Goal: Transaction & Acquisition: Download file/media

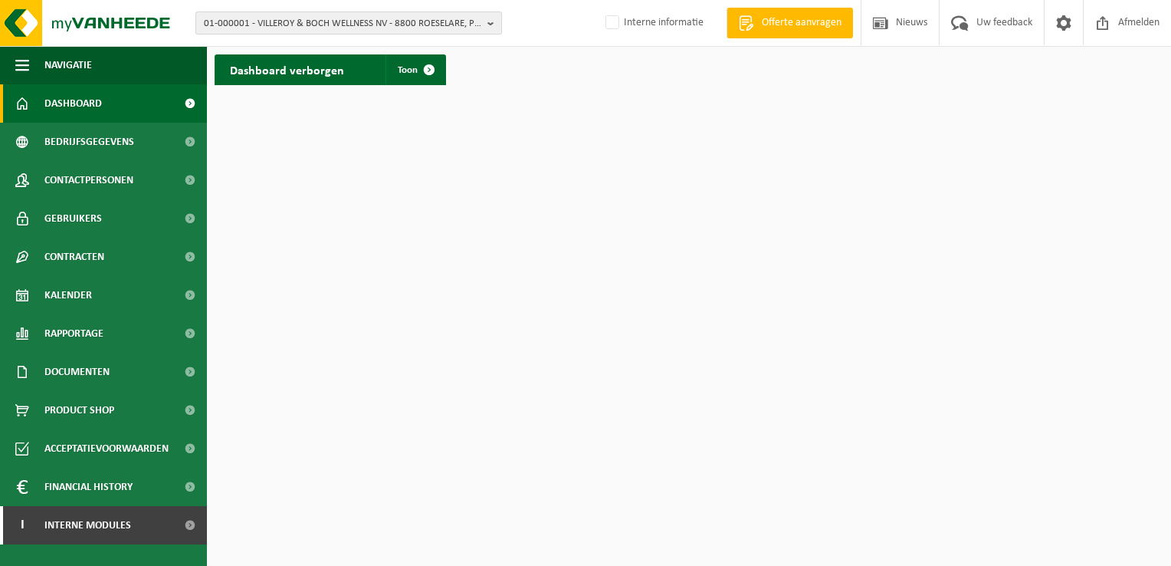
click at [287, 18] on span "01-000001 - VILLEROY & BOCH WELLNESS NV - 8800 ROESELARE, POPULIERSTRAAT 1" at bounding box center [342, 23] width 277 height 23
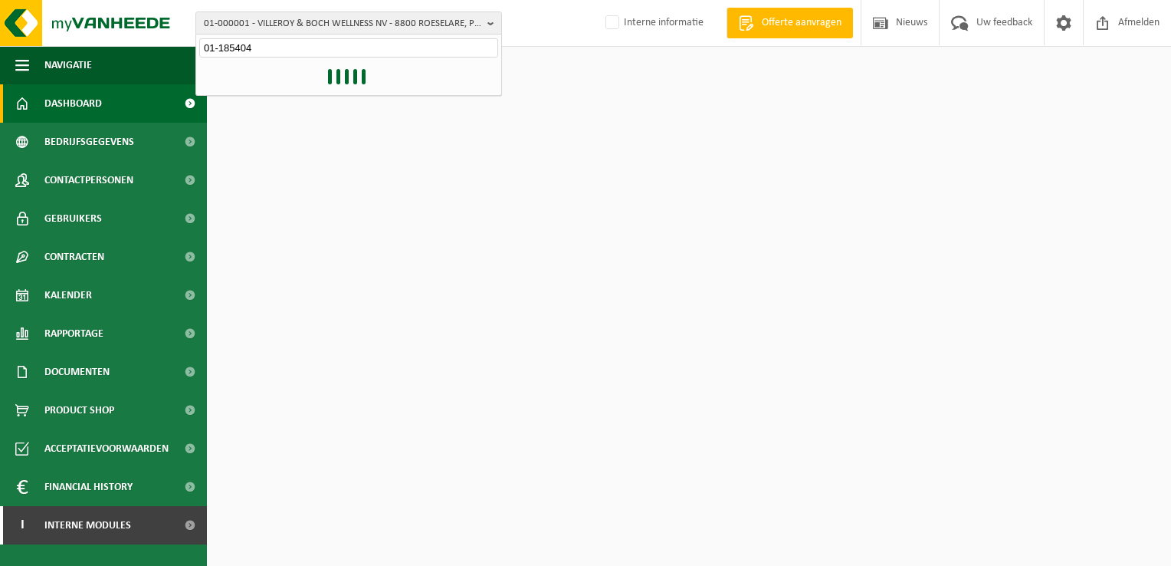
type input "01-185404"
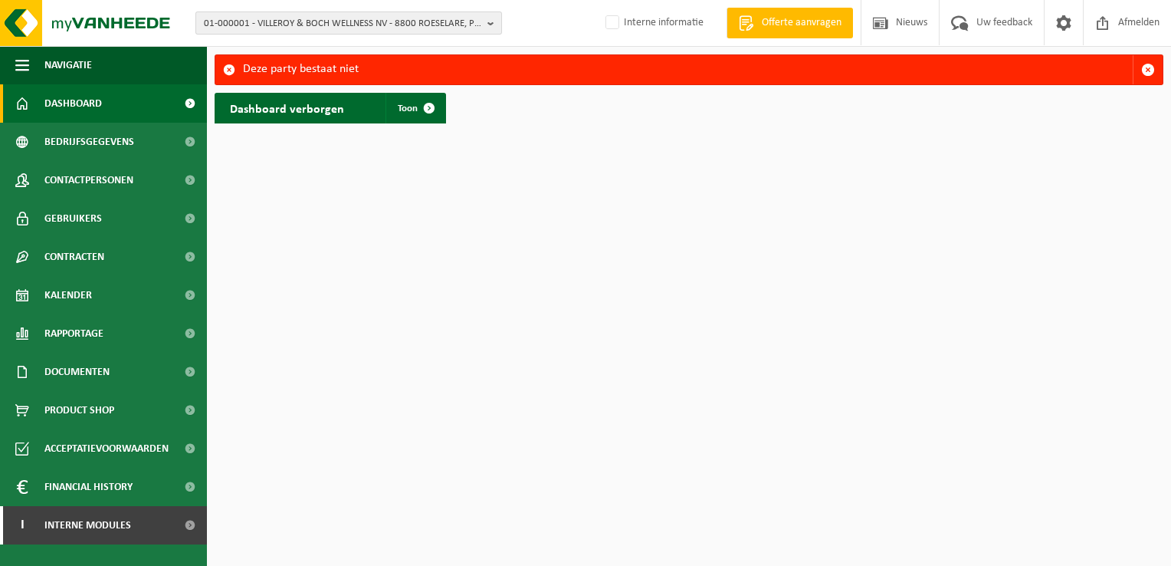
click at [244, 22] on span "01-000001 - VILLEROY & BOCH WELLNESS NV - 8800 ROESELARE, POPULIERSTRAAT 1" at bounding box center [342, 23] width 277 height 23
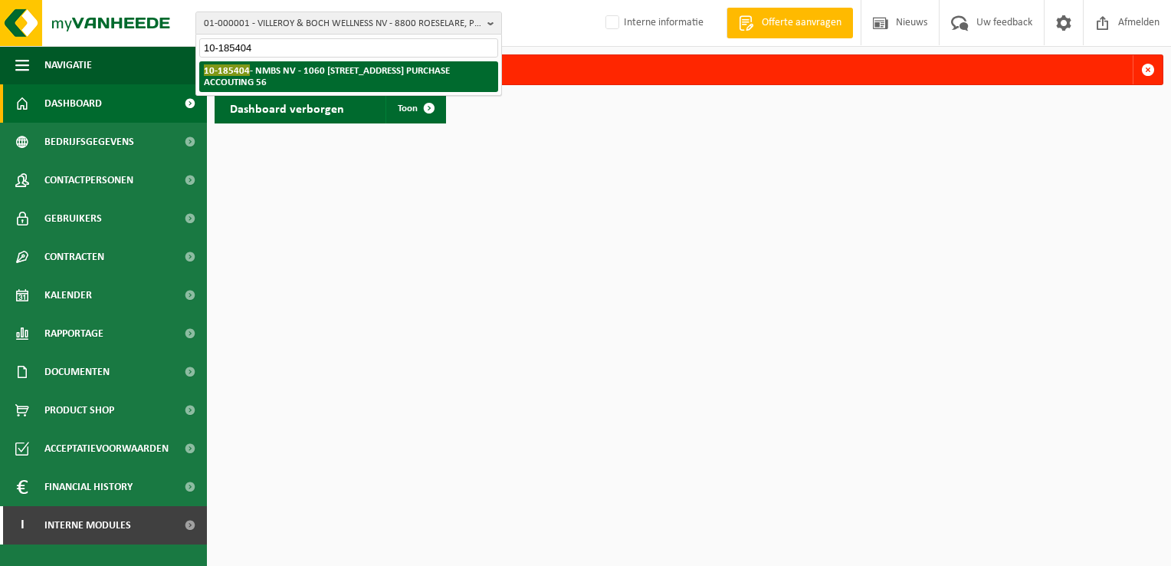
type input "10-185404"
click at [331, 82] on strong "10-185404 - NMBS NV - 1060 SINT-GILLIS, FRANKRIJKSTRAAT 10-01 B-FI.224 PURCHASE…" at bounding box center [327, 75] width 246 height 23
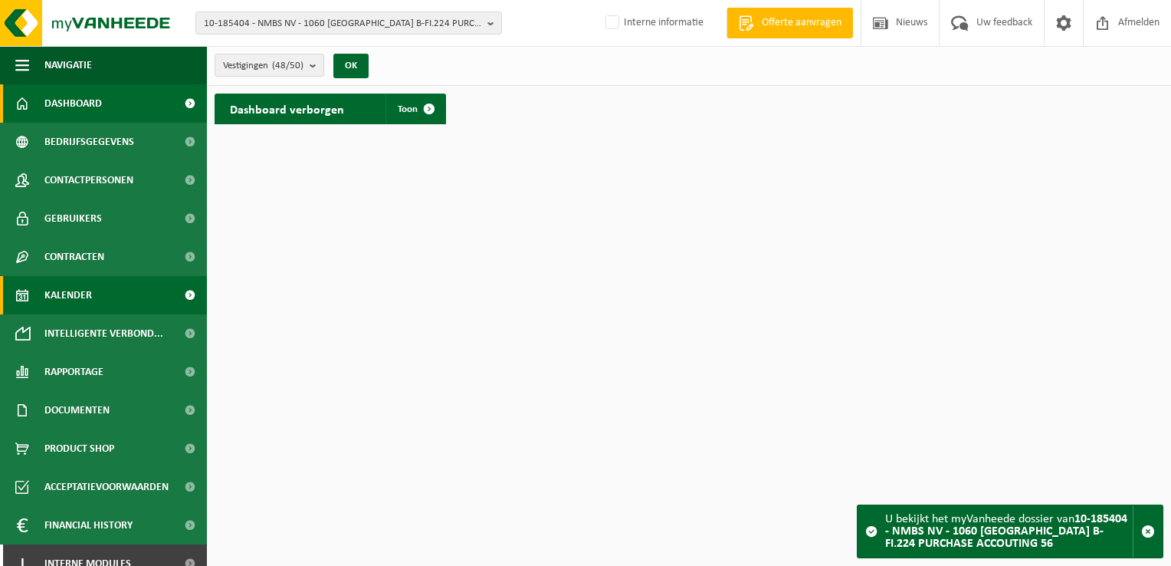
click at [37, 287] on link "Kalender" at bounding box center [103, 295] width 207 height 38
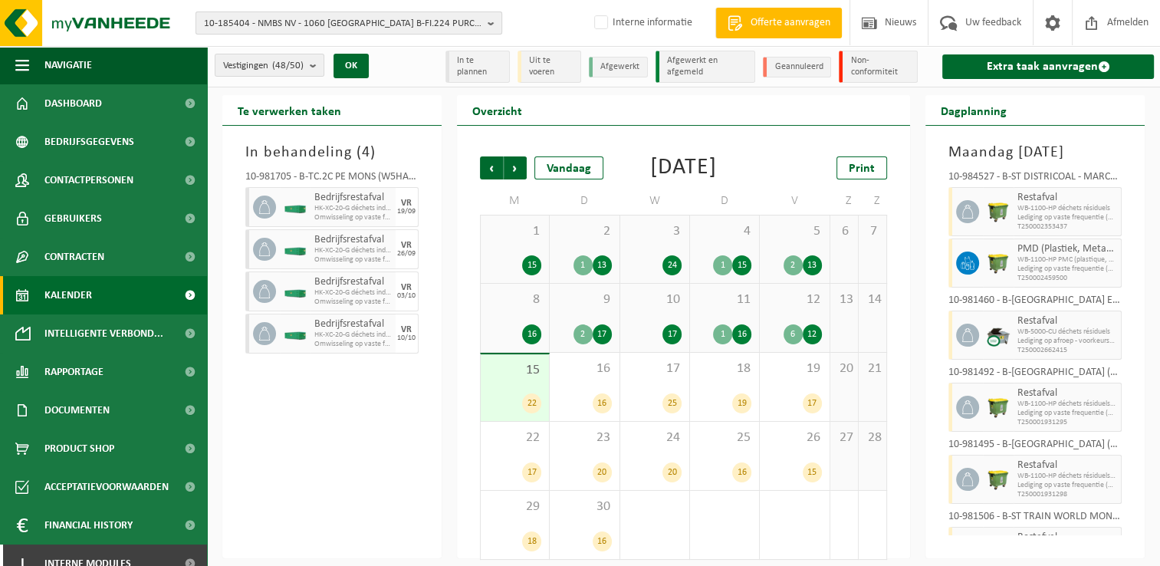
click at [340, 21] on span "10-185404 - NMBS NV - 1060 SINT-GILLIS, FRANKRIJKSTRAAT 10-01 B-FI.224 PURCHASE…" at bounding box center [342, 23] width 277 height 23
type input "IVIO"
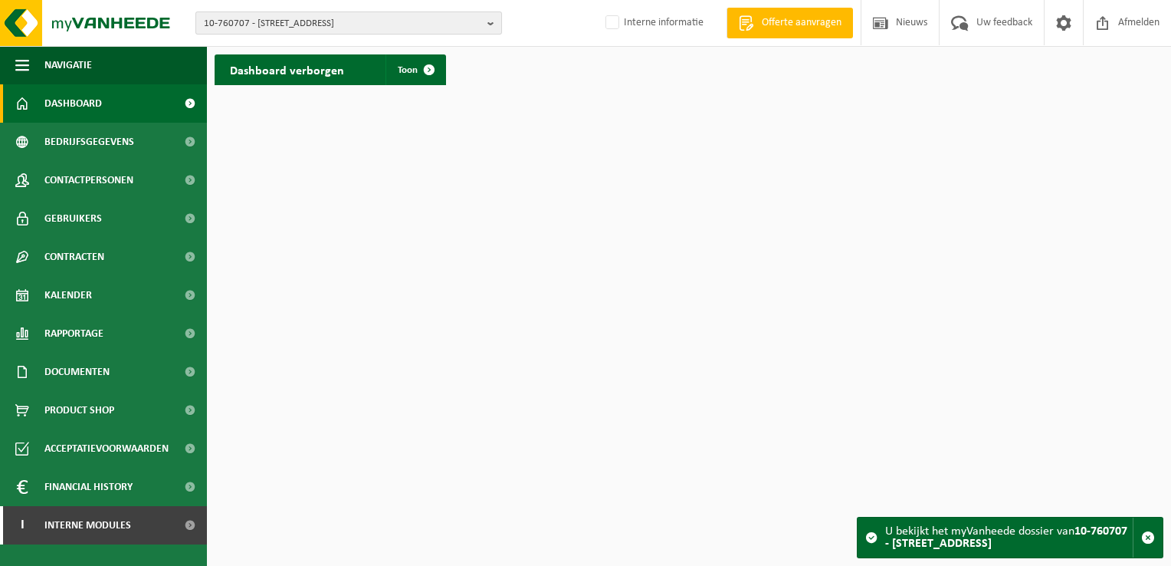
click at [294, 23] on span "10-760707 - [STREET_ADDRESS]" at bounding box center [342, 23] width 277 height 23
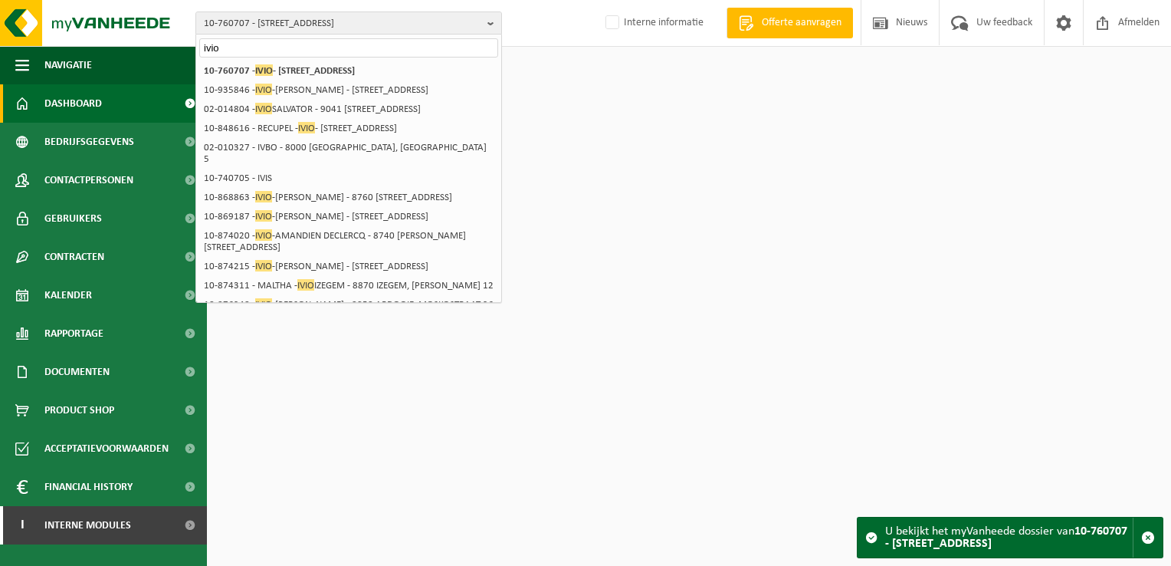
click at [244, 43] on input "ivio" at bounding box center [348, 47] width 299 height 19
drag, startPoint x: 242, startPoint y: 51, endPoint x: 138, endPoint y: 51, distance: 104.2
click at [138, 51] on div "10-760707 - IVIO - 8700 TIELT, [STREET_ADDRESS] ivio 10-760707 - IVIO - 8700 TI…" at bounding box center [585, 46] width 1171 height 93
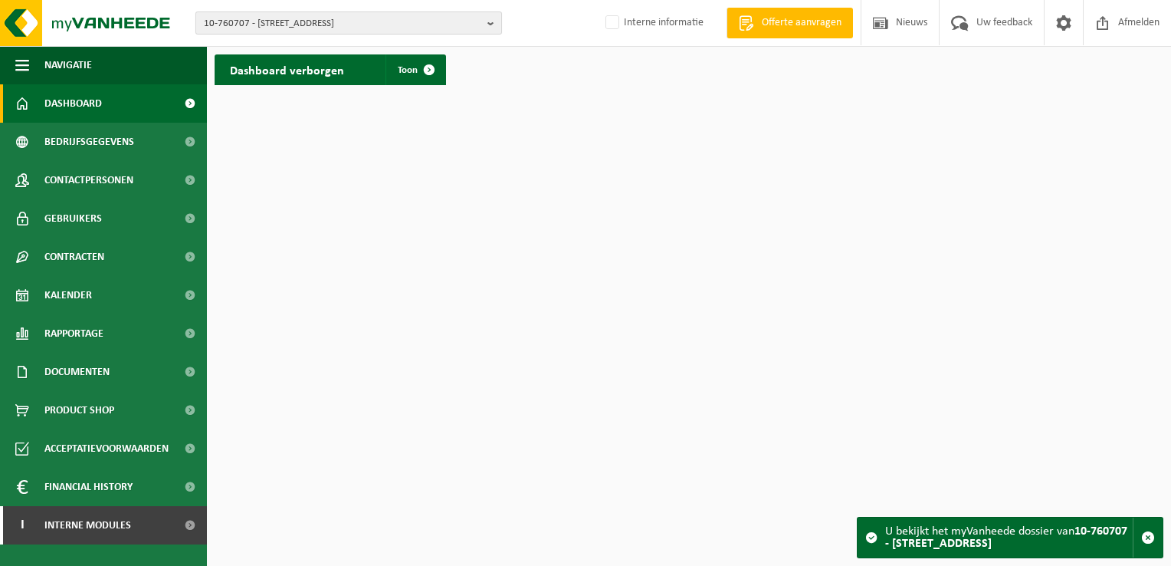
click at [243, 29] on span "10-760707 - IVIO - 8700 TIELT, TENHOVESTRAAT 7" at bounding box center [342, 23] width 277 height 23
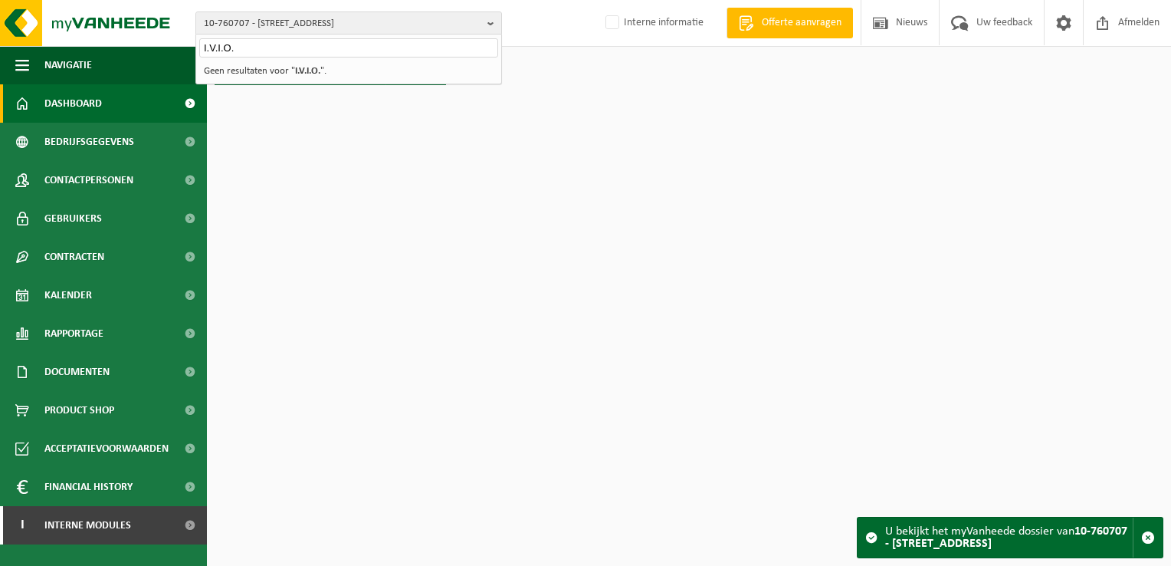
type input "I.V.I.O."
click at [233, 25] on span "10-760707 - IVIO - 8700 TIELT, TENHOVESTRAAT 7" at bounding box center [342, 23] width 277 height 23
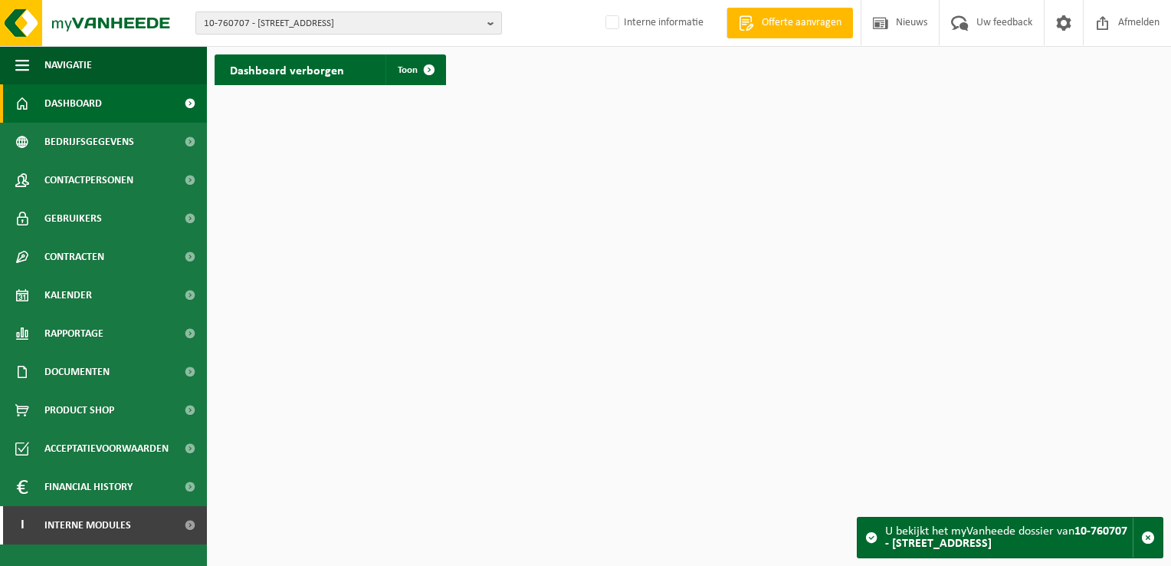
click at [290, 25] on span "10-760707 - IVIO - 8700 TIELT, TENHOVESTRAAT 7" at bounding box center [342, 23] width 277 height 23
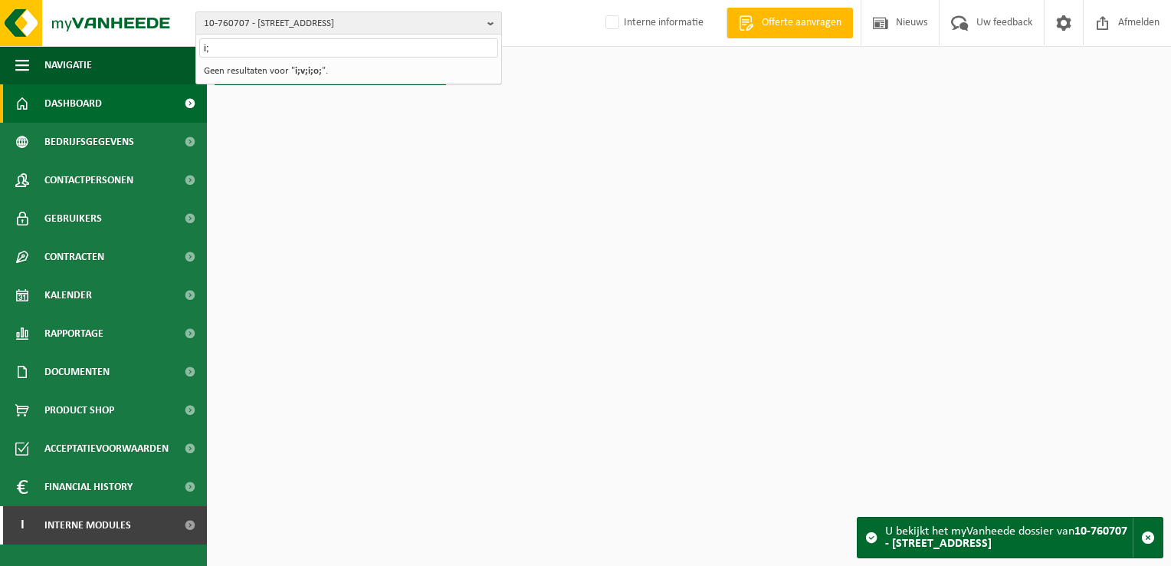
type input "i"
click at [269, 57] on div "I.V.I.O." at bounding box center [348, 46] width 305 height 24
drag, startPoint x: 234, startPoint y: 48, endPoint x: 208, endPoint y: 2, distance: 53.5
click at [178, 41] on div "10-760707 - IVIO - 8700 TIELT, TENHOVESTRAAT 7 I.V.I.O. 10-760707 - IVIO - 8700…" at bounding box center [585, 23] width 1171 height 47
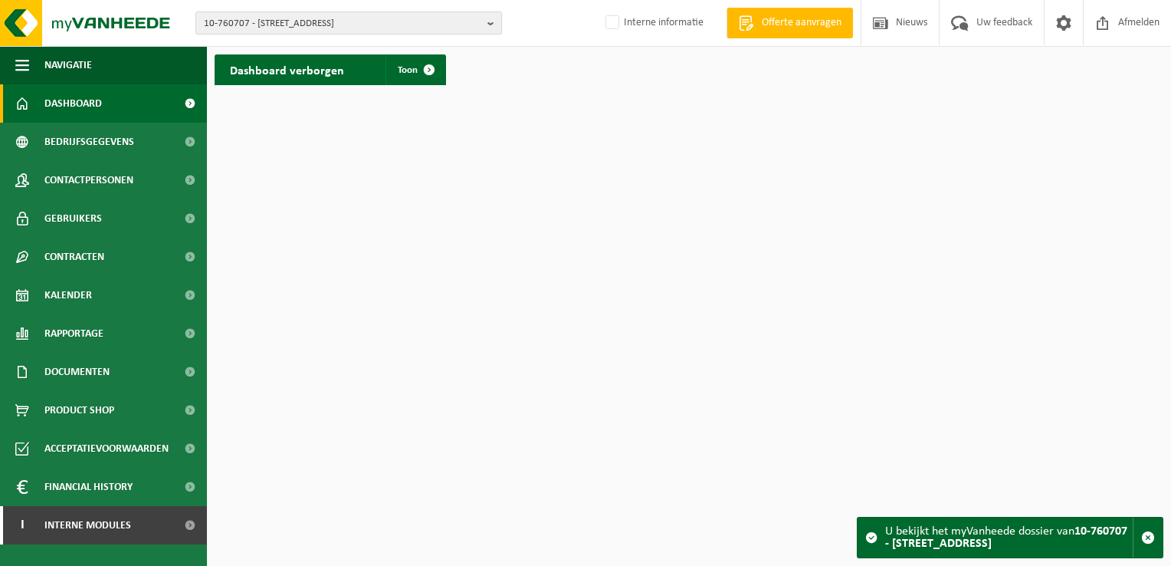
click at [362, 32] on span "10-760707 - IVIO - 8700 TIELT, TENHOVESTRAAT 7" at bounding box center [342, 23] width 277 height 23
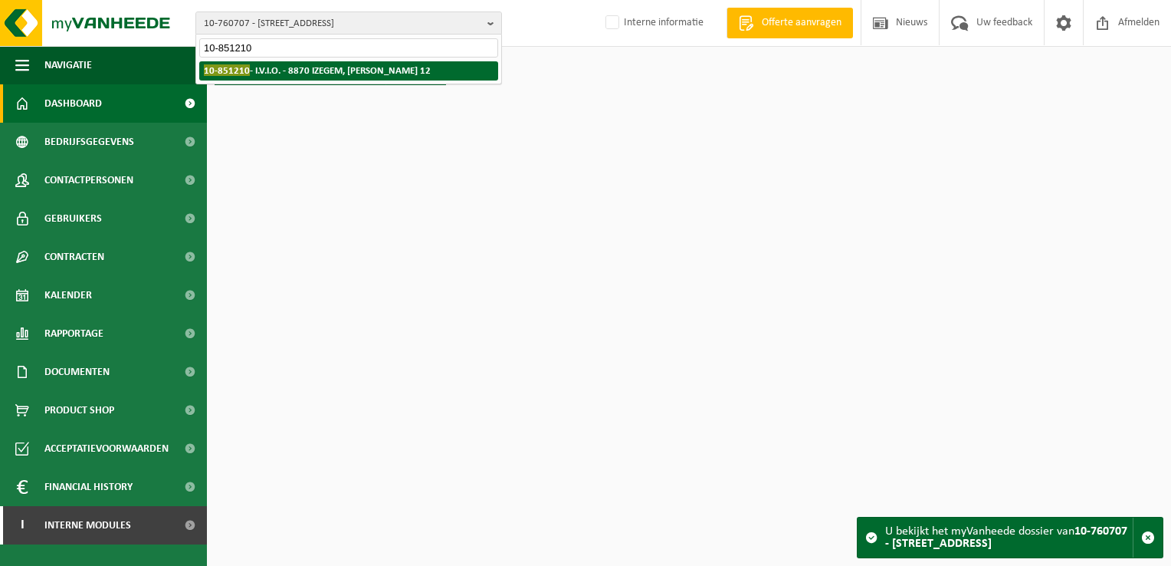
type input "10-851210"
click at [335, 69] on strong "10-851210 - I.V.I.O. - 8870 IZEGEM, LODEWIJK DE RAETLAAN 12" at bounding box center [317, 69] width 227 height 11
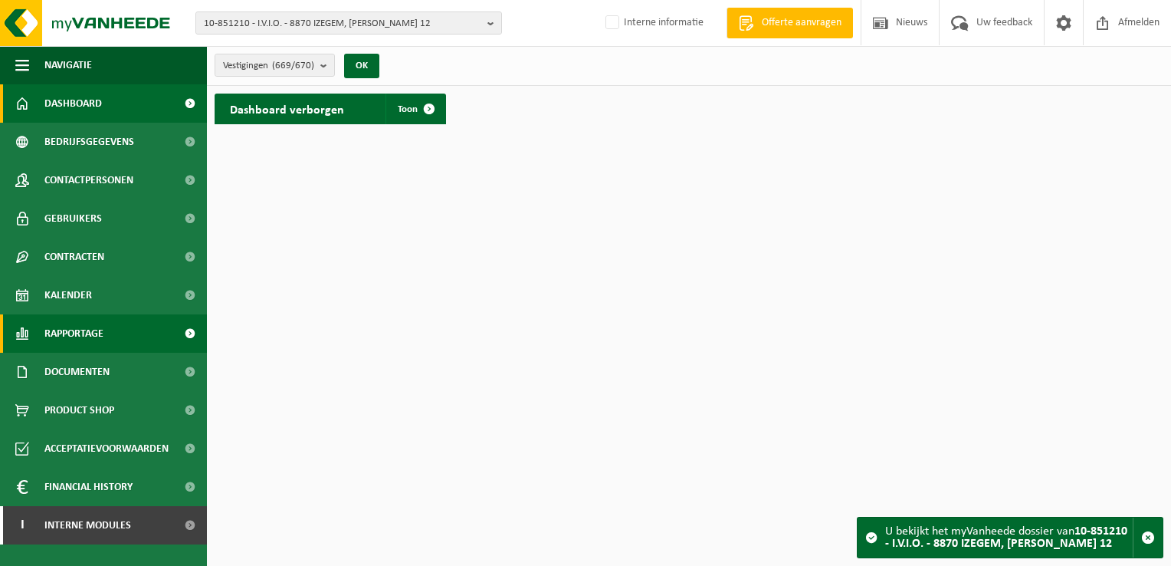
click at [102, 333] on span "Rapportage" at bounding box center [73, 333] width 59 height 38
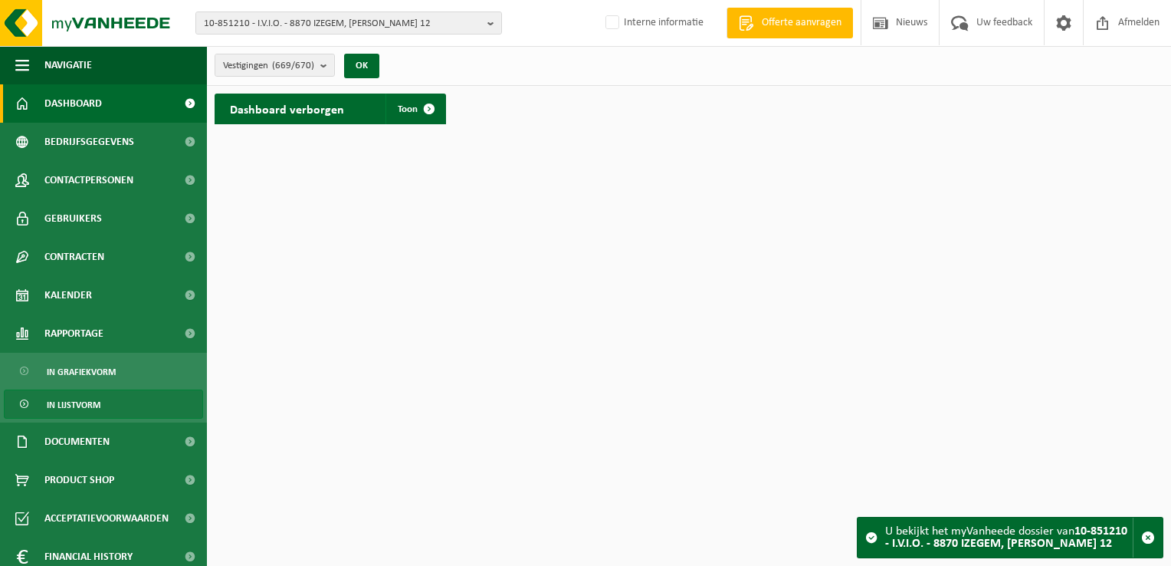
click at [74, 399] on span "In lijstvorm" at bounding box center [74, 404] width 54 height 29
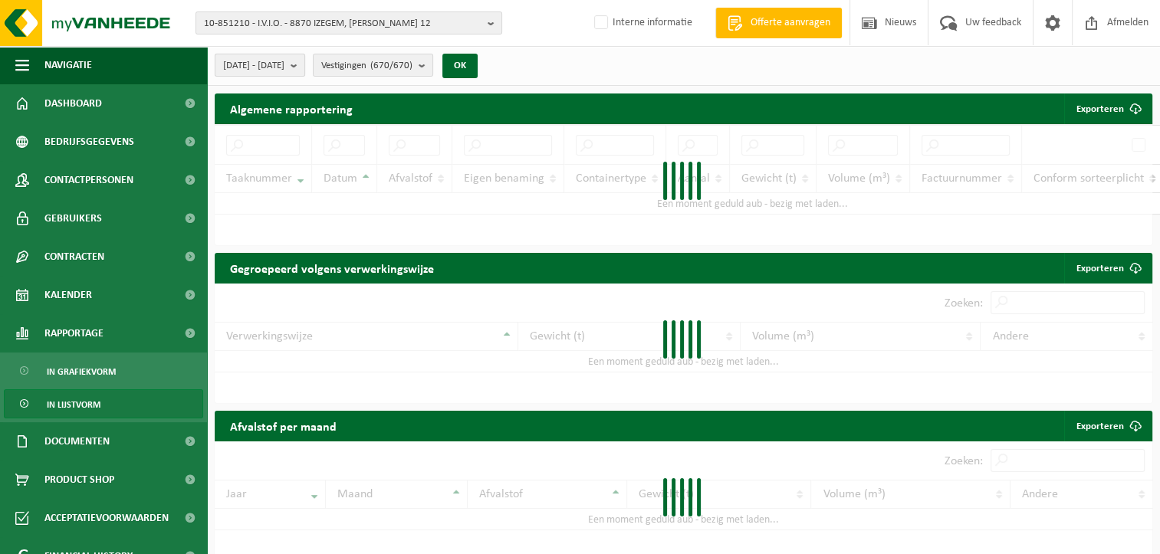
click at [304, 58] on b "submit" at bounding box center [297, 64] width 14 height 21
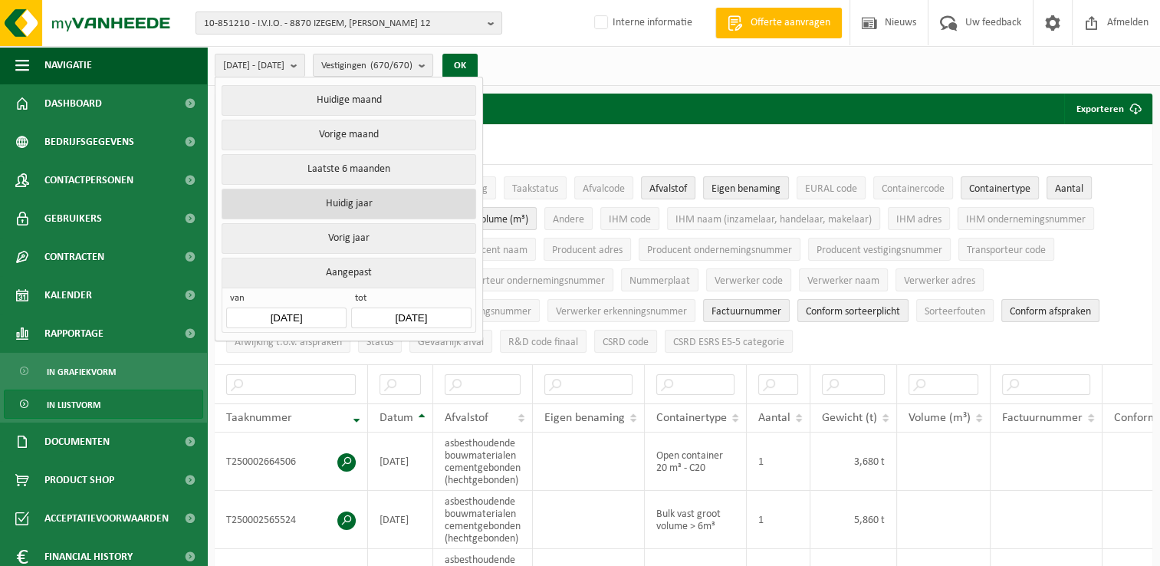
click at [347, 204] on button "Huidig jaar" at bounding box center [348, 204] width 254 height 31
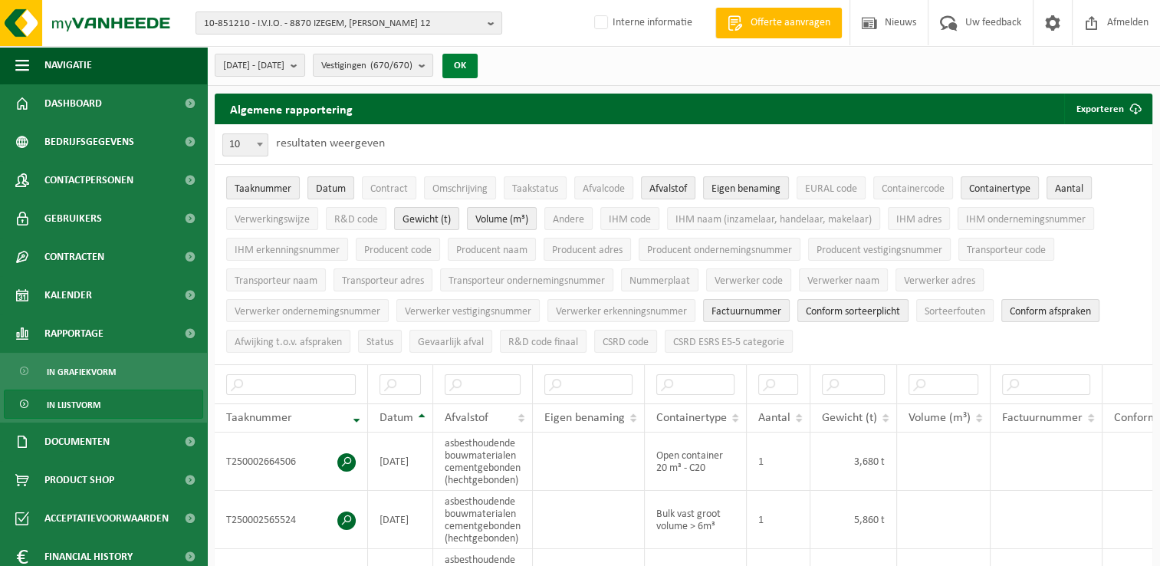
click at [477, 64] on button "OK" at bounding box center [459, 66] width 35 height 25
click at [1097, 103] on button "Exporteren" at bounding box center [1107, 108] width 87 height 31
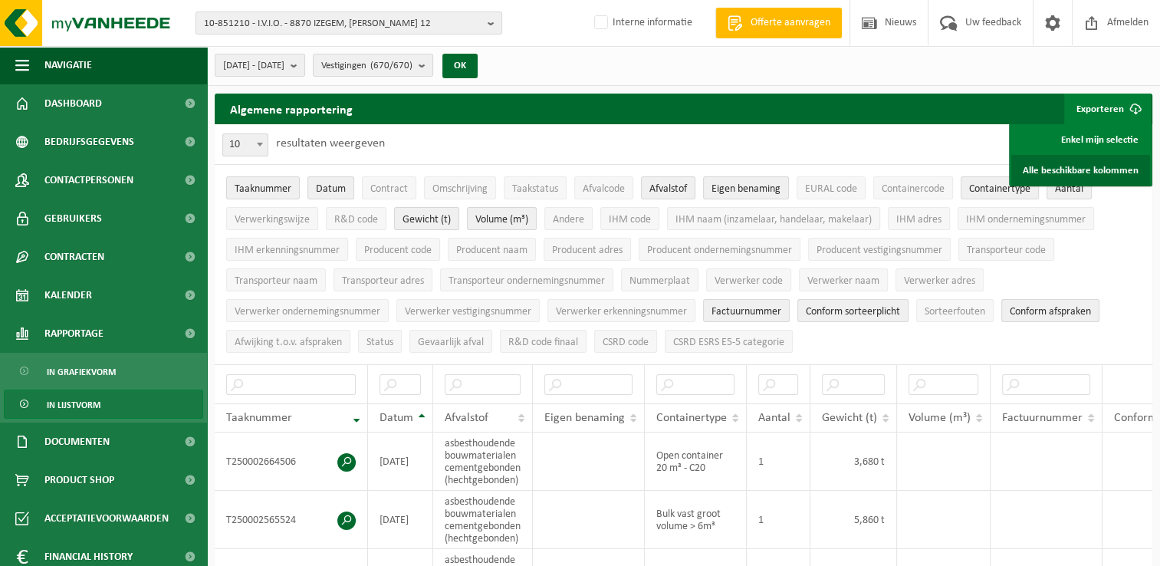
click at [1062, 171] on link "Alle beschikbare kolommen" at bounding box center [1080, 170] width 139 height 31
